Goal: Information Seeking & Learning: Learn about a topic

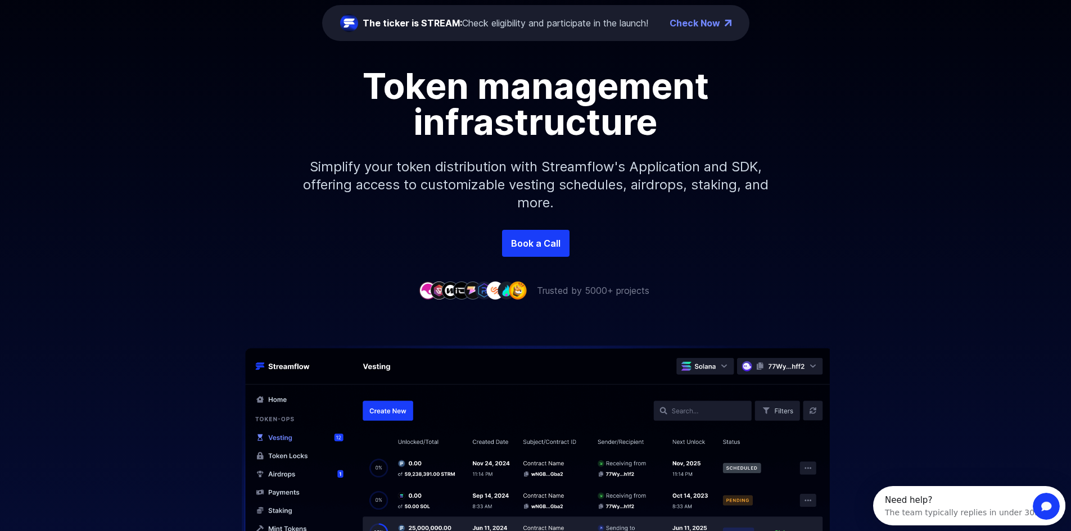
scroll to position [56, 0]
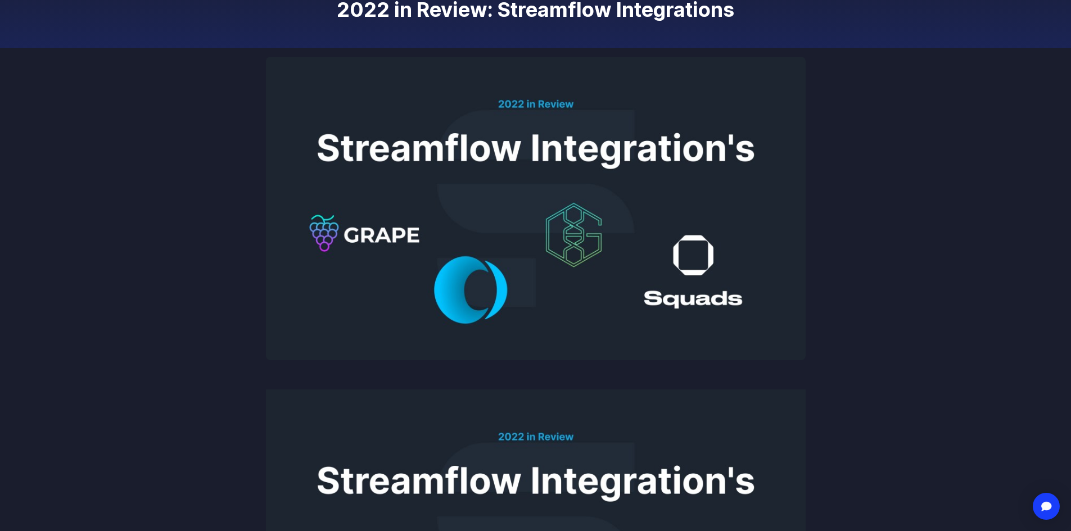
scroll to position [169, 0]
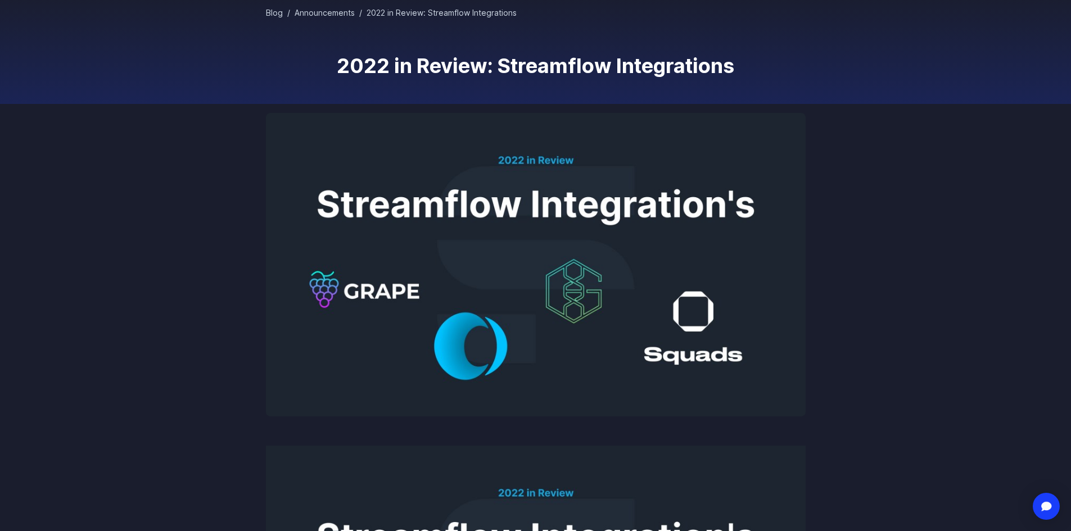
scroll to position [112, 0]
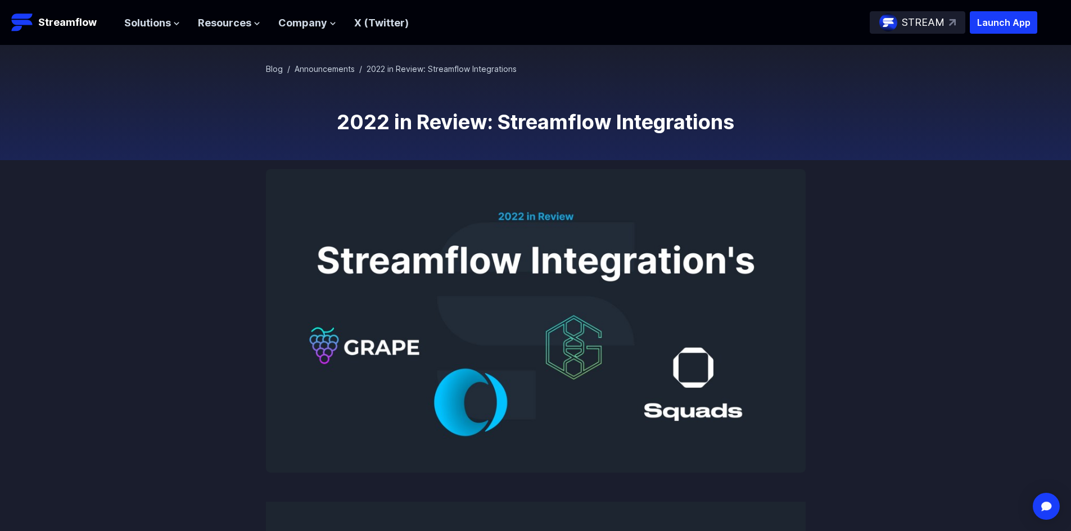
scroll to position [56, 0]
